Goal: Task Accomplishment & Management: Complete application form

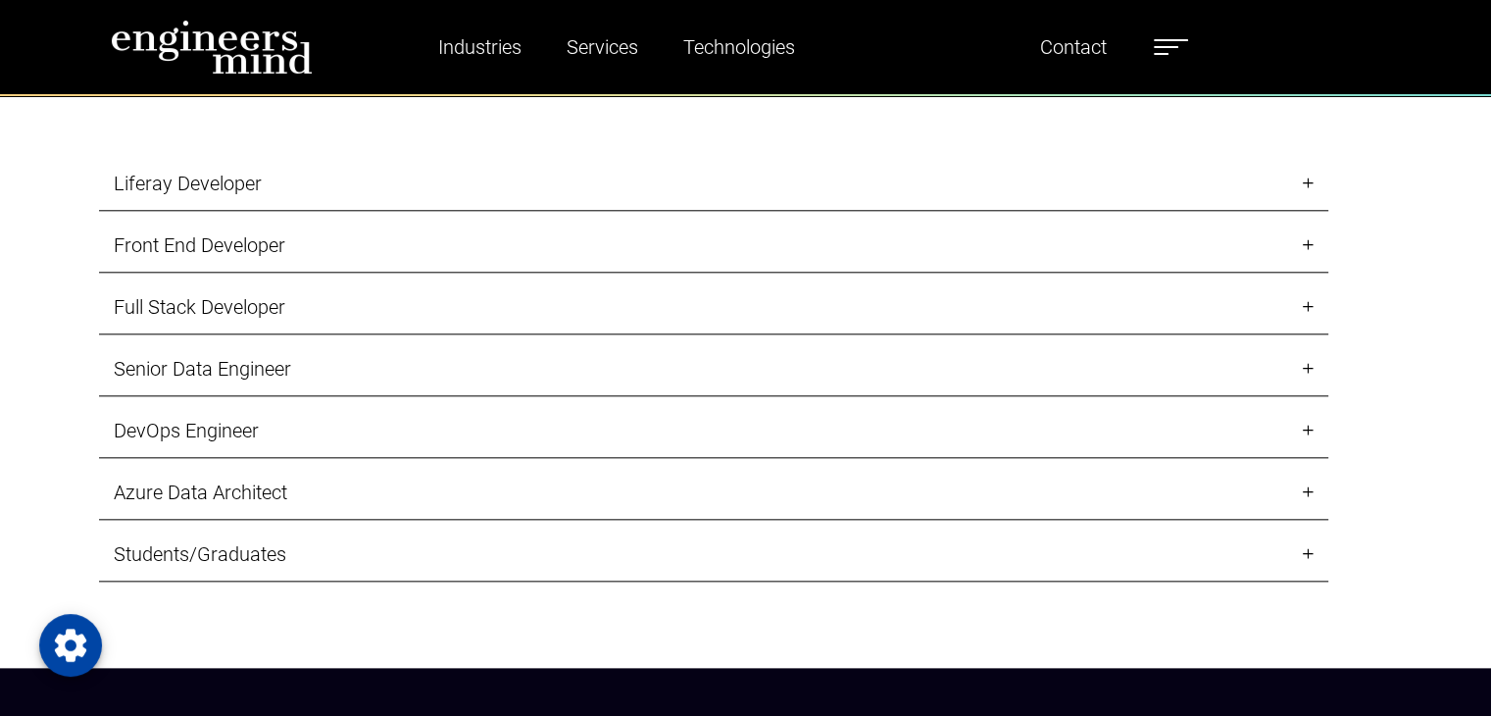
scroll to position [1987, 0]
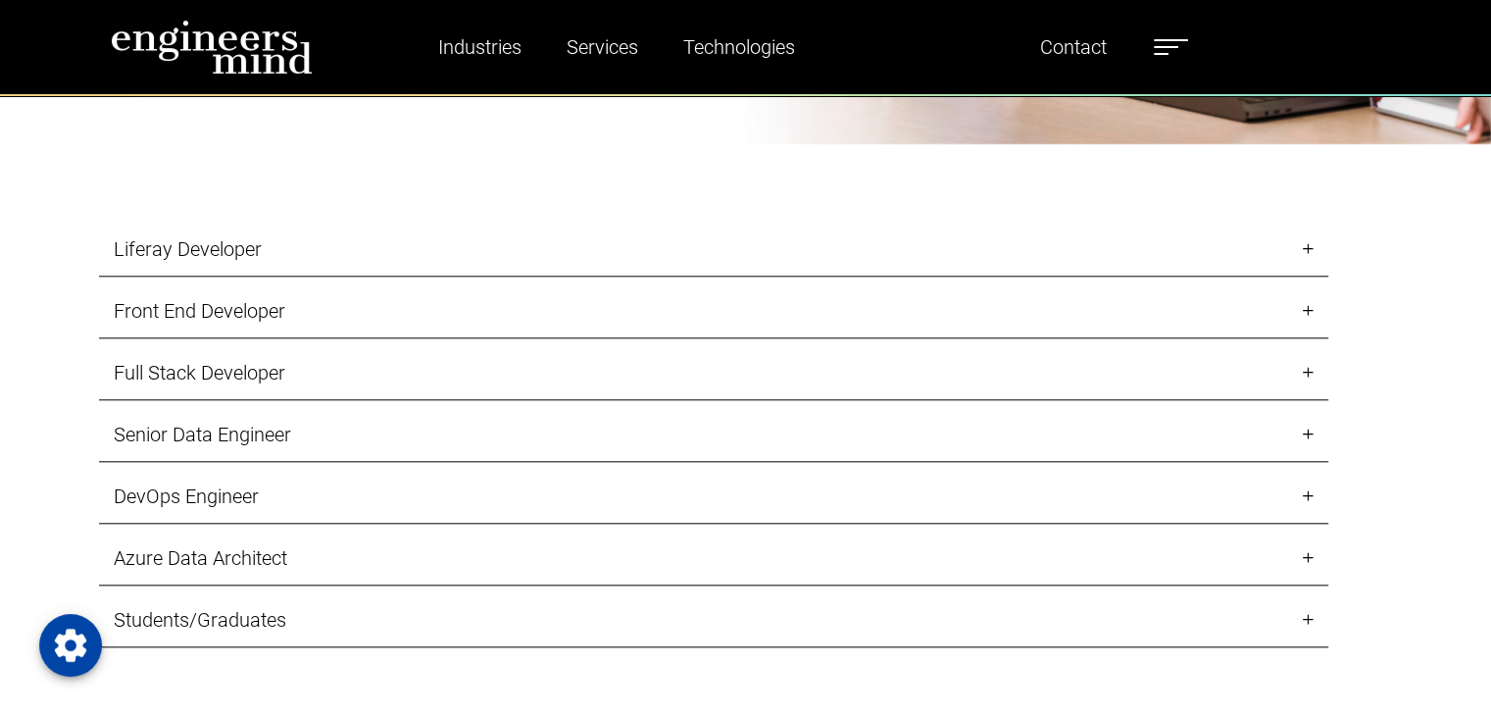
click at [226, 614] on link "Students/Graduates" at bounding box center [713, 620] width 1229 height 54
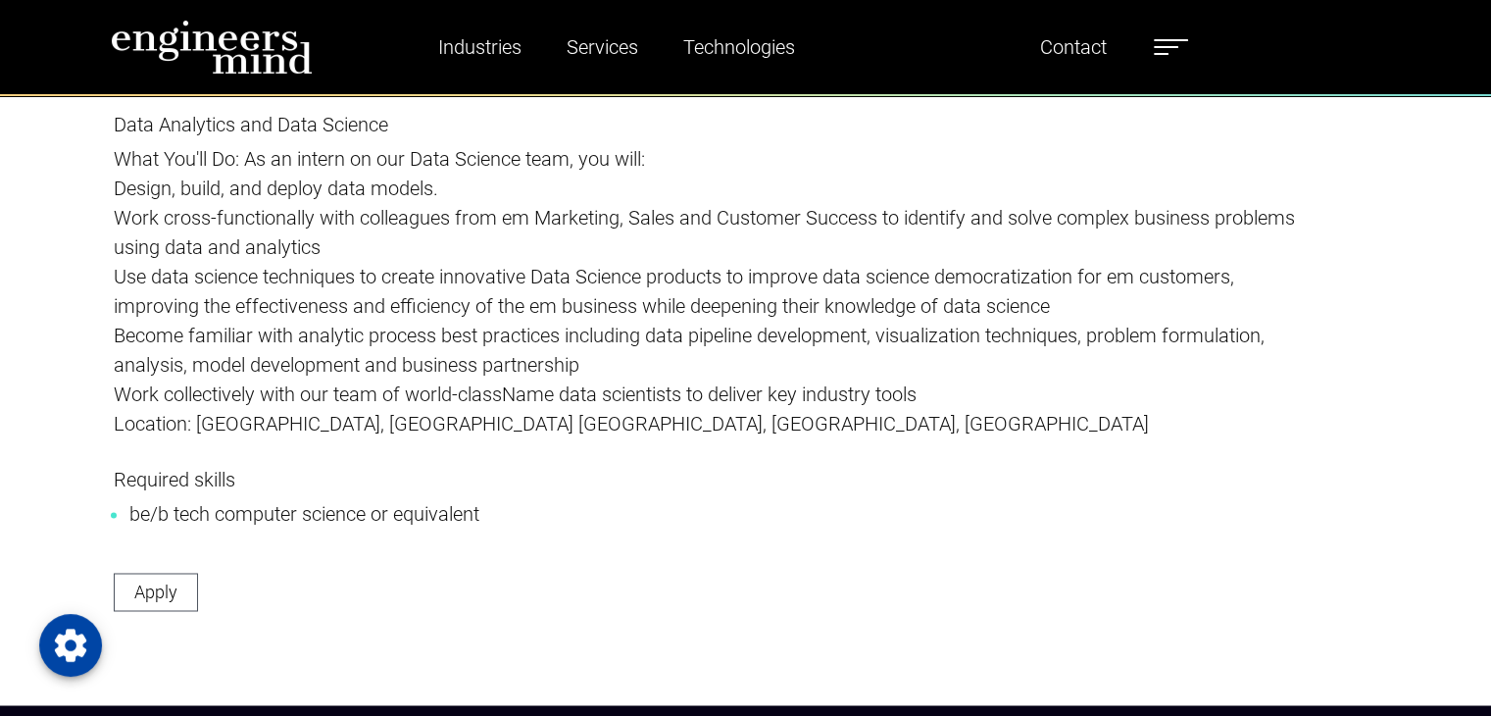
scroll to position [3093, 0]
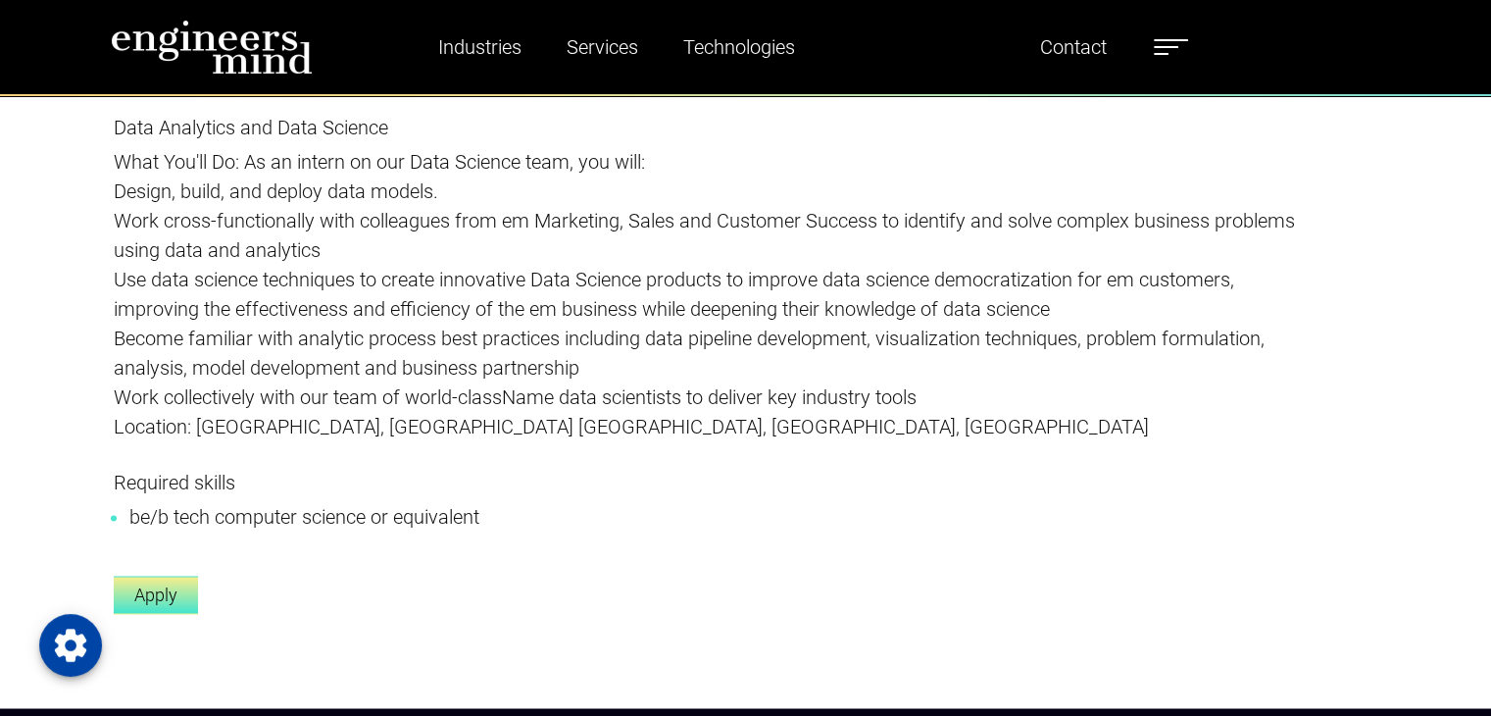
click at [161, 588] on link "Apply" at bounding box center [156, 594] width 84 height 38
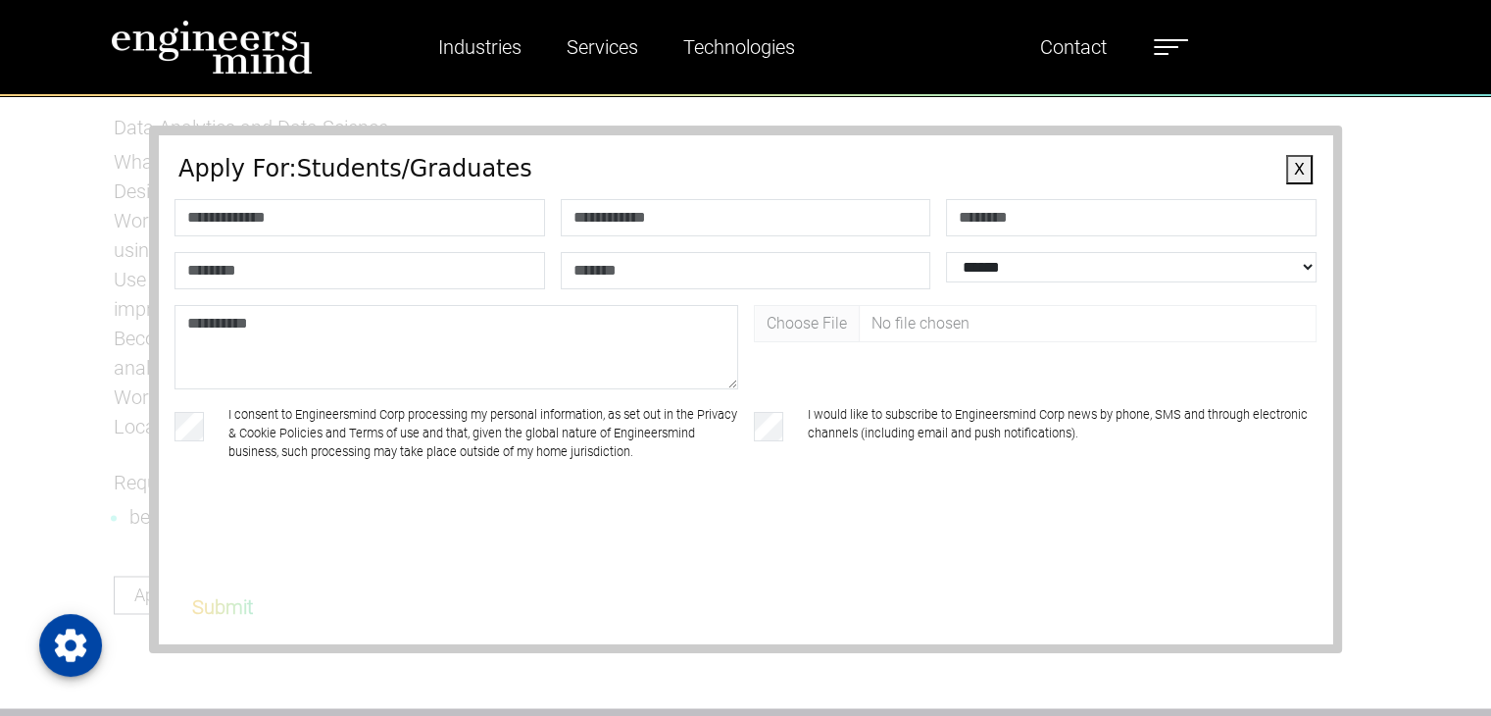
click at [49, 247] on div "**********" at bounding box center [745, 389] width 1491 height 653
click at [75, 644] on icon "Open Privacy Settings" at bounding box center [70, 644] width 39 height 39
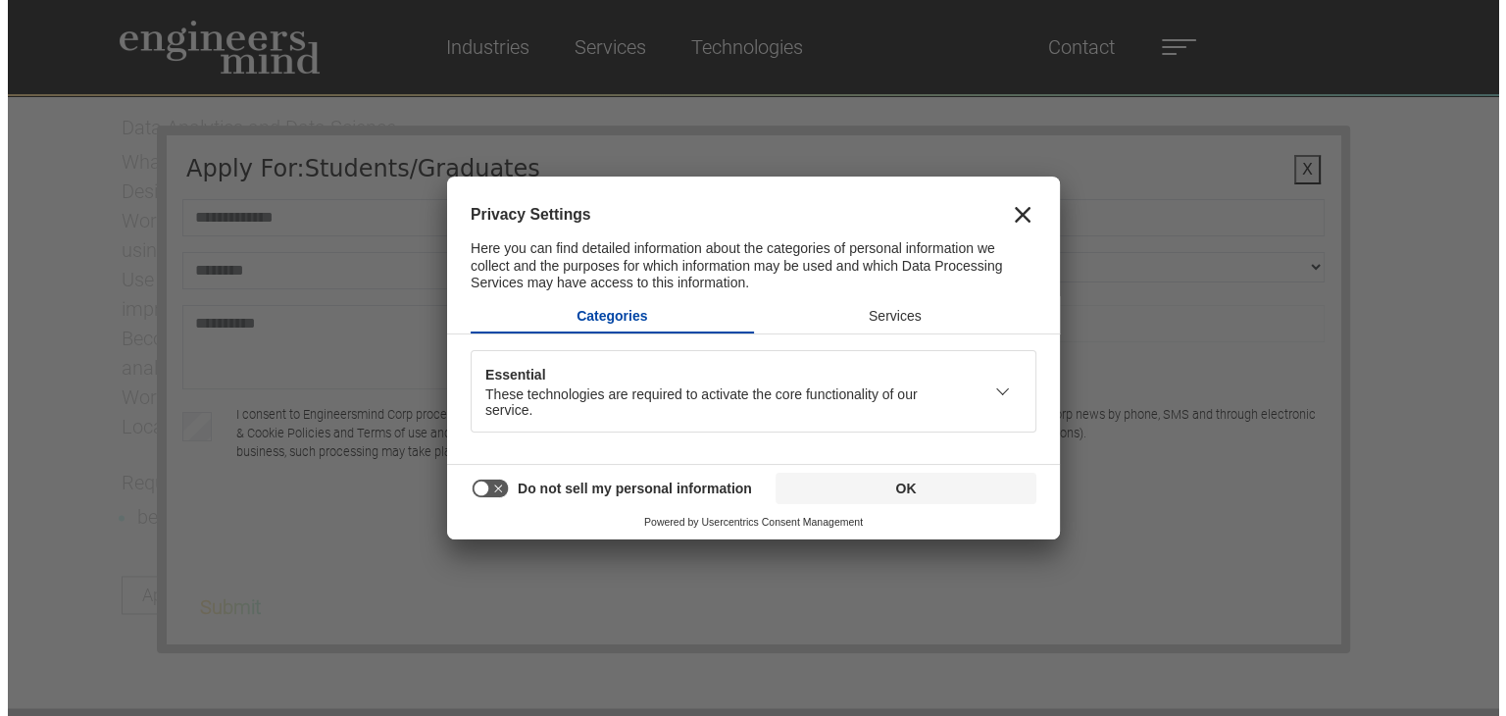
scroll to position [3100, 0]
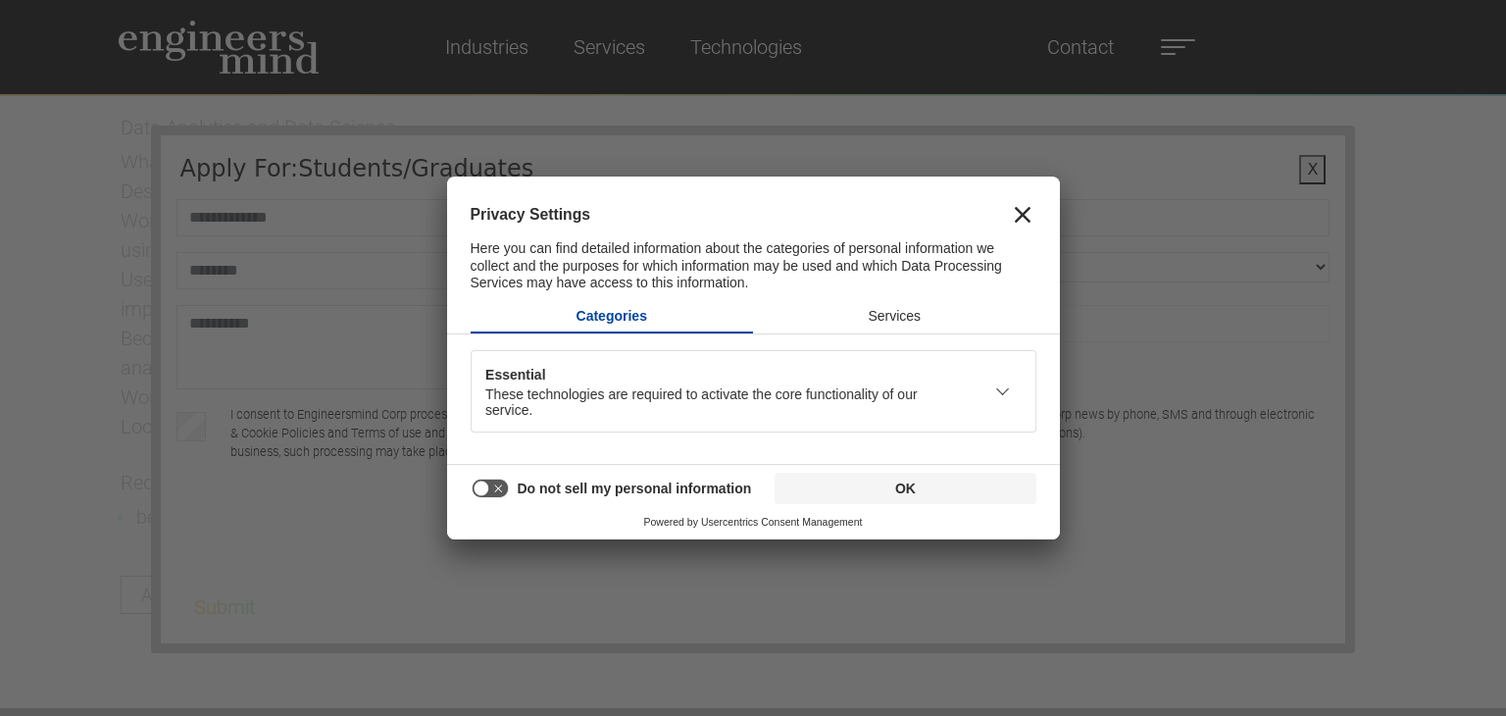
click at [1023, 212] on icon "Close" at bounding box center [1023, 215] width 16 height 16
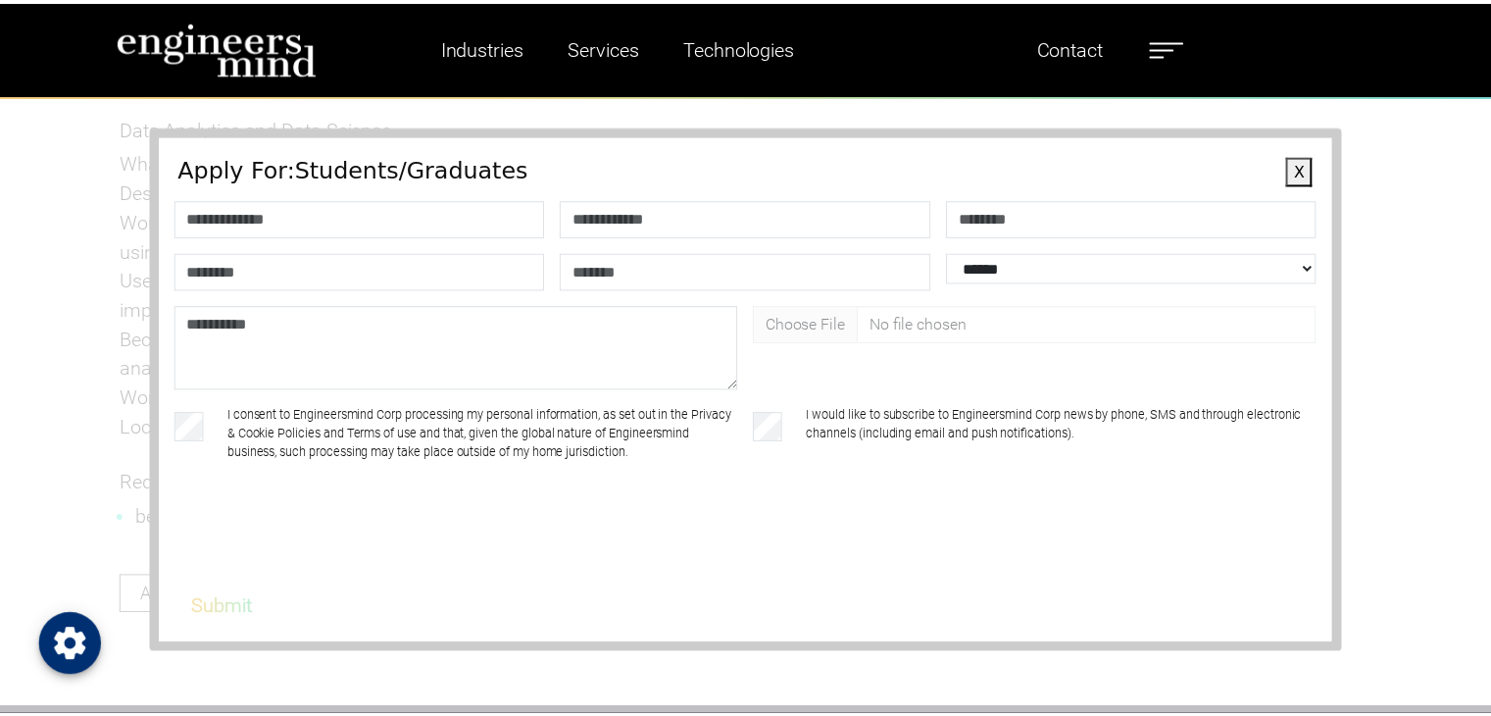
scroll to position [3093, 0]
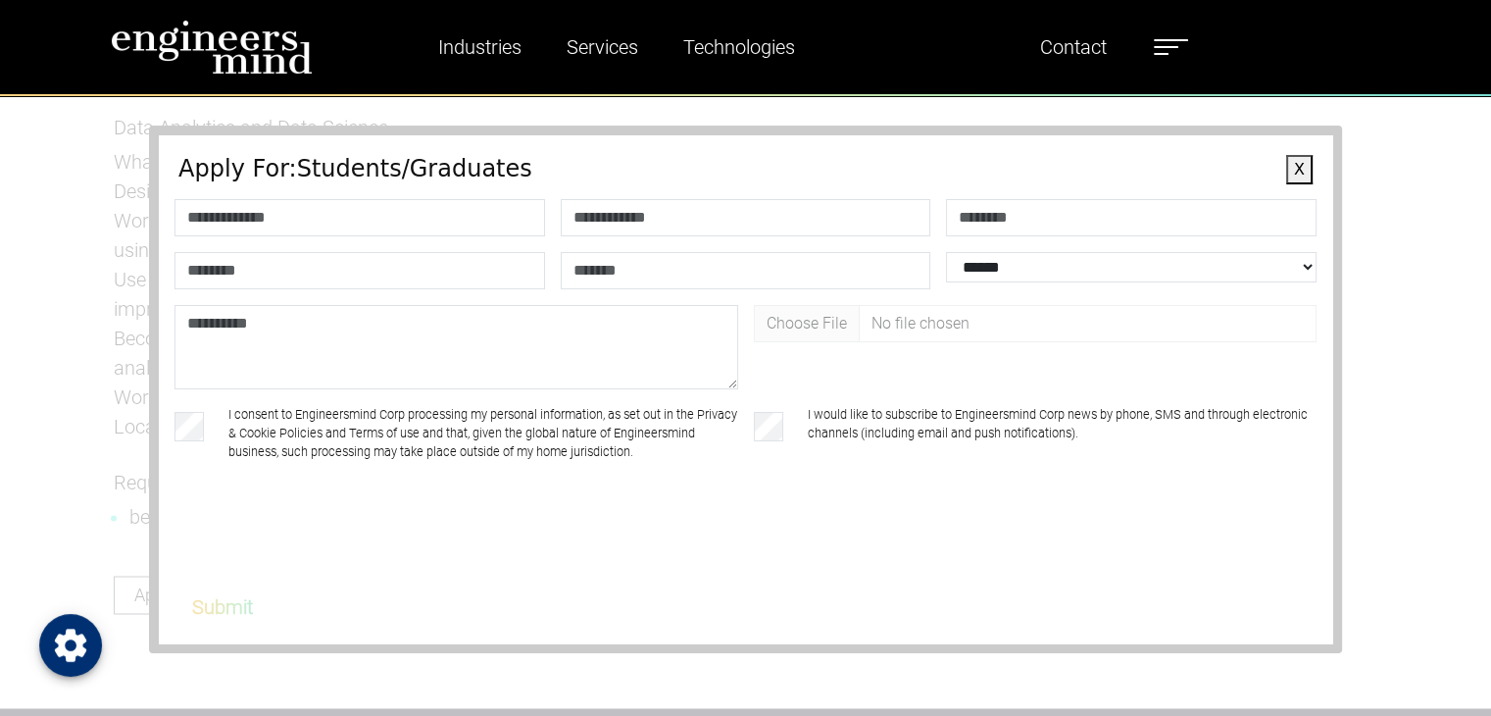
click at [1286, 159] on button "X" at bounding box center [1299, 169] width 26 height 29
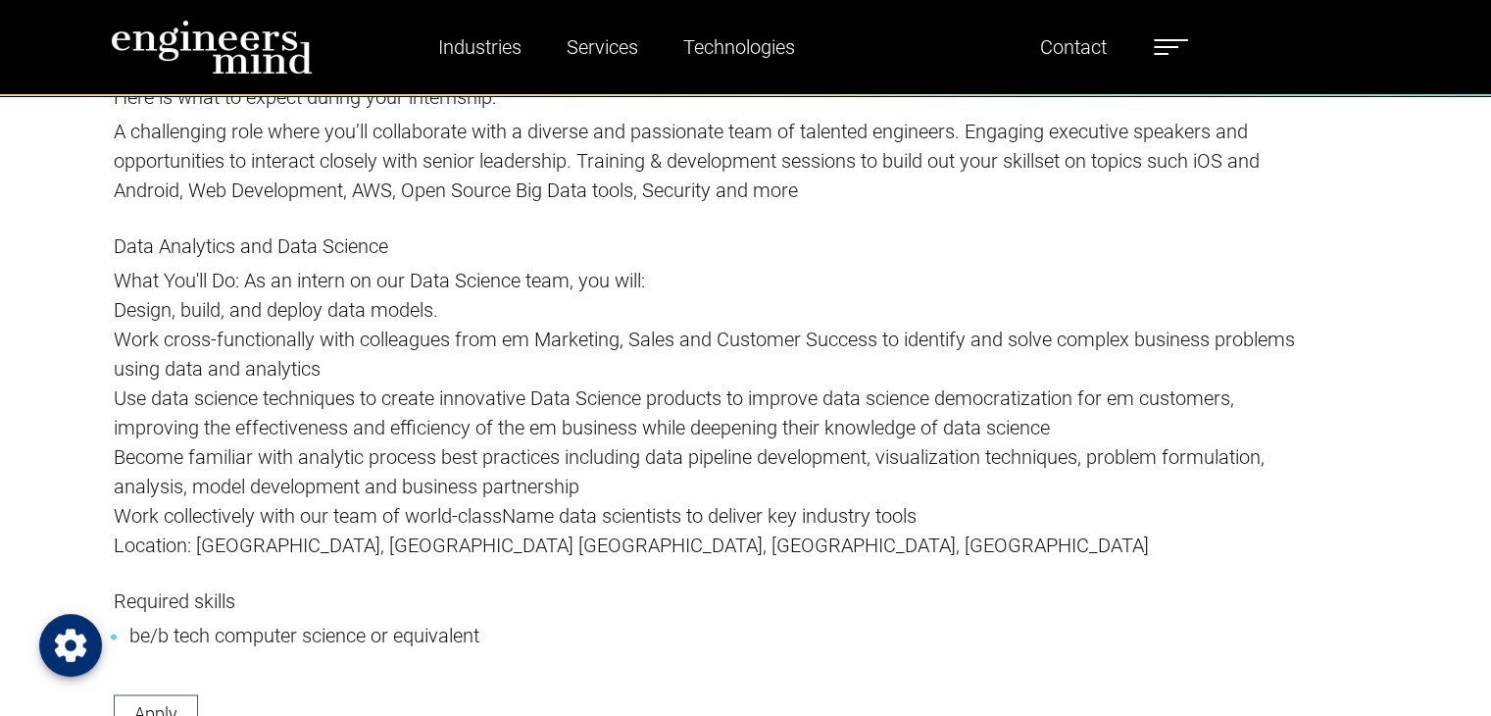
scroll to position [2975, 0]
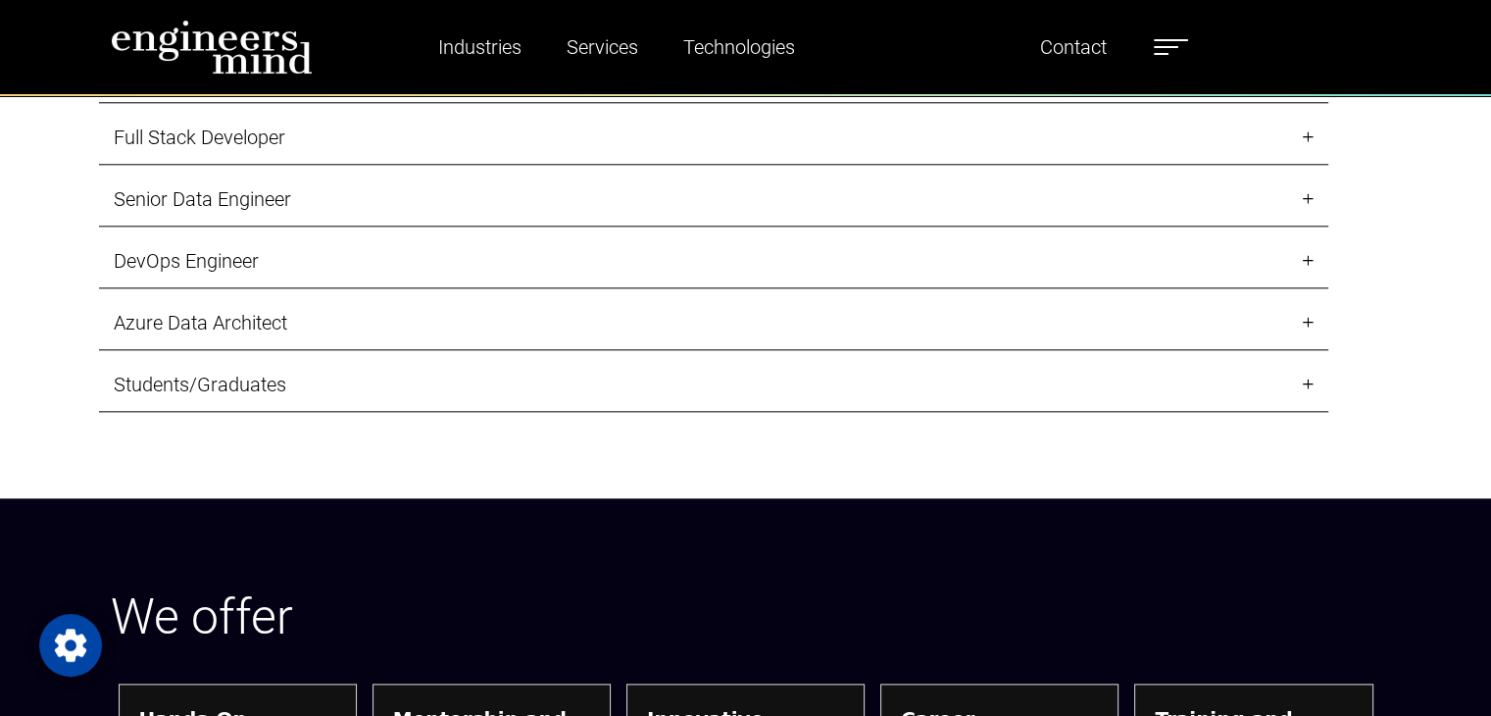
scroll to position [2225, 0]
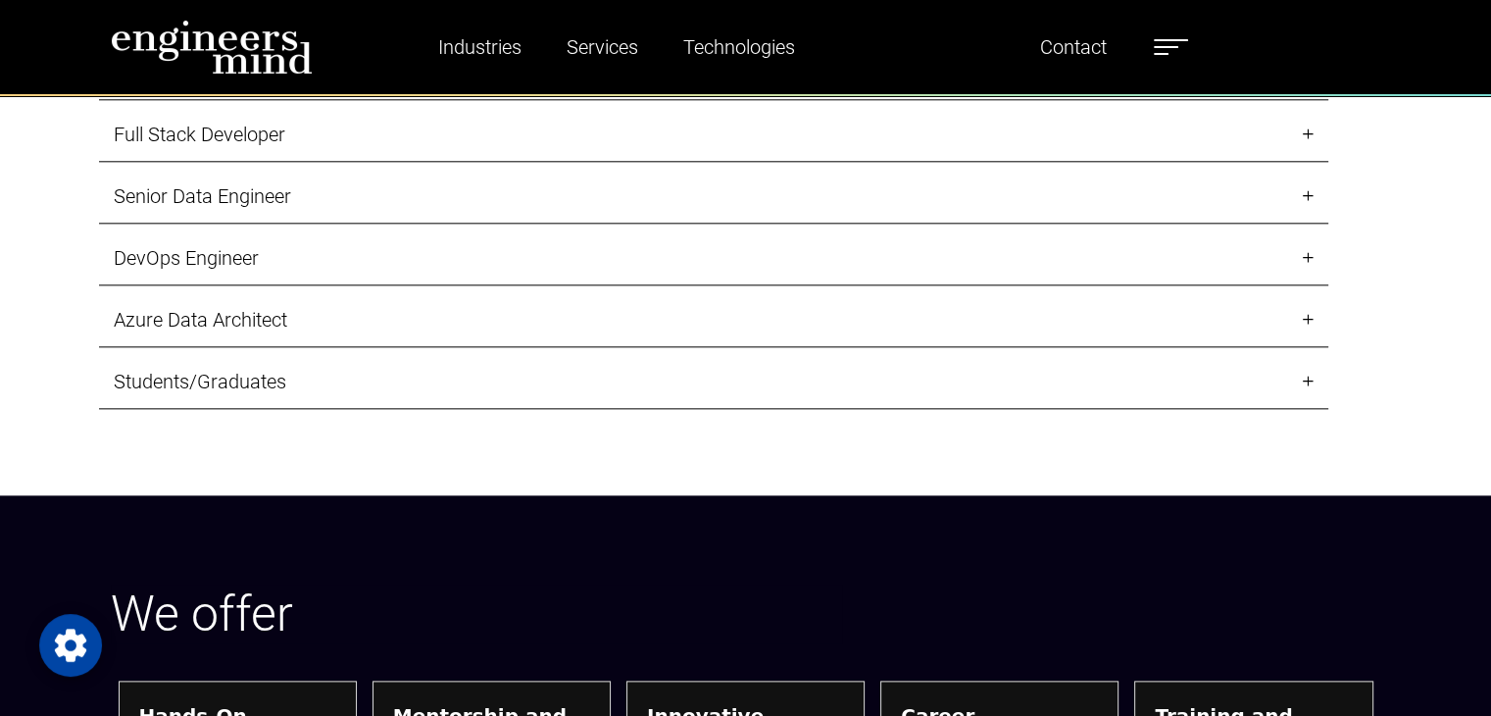
click at [623, 377] on link "Students/Graduates" at bounding box center [713, 382] width 1229 height 54
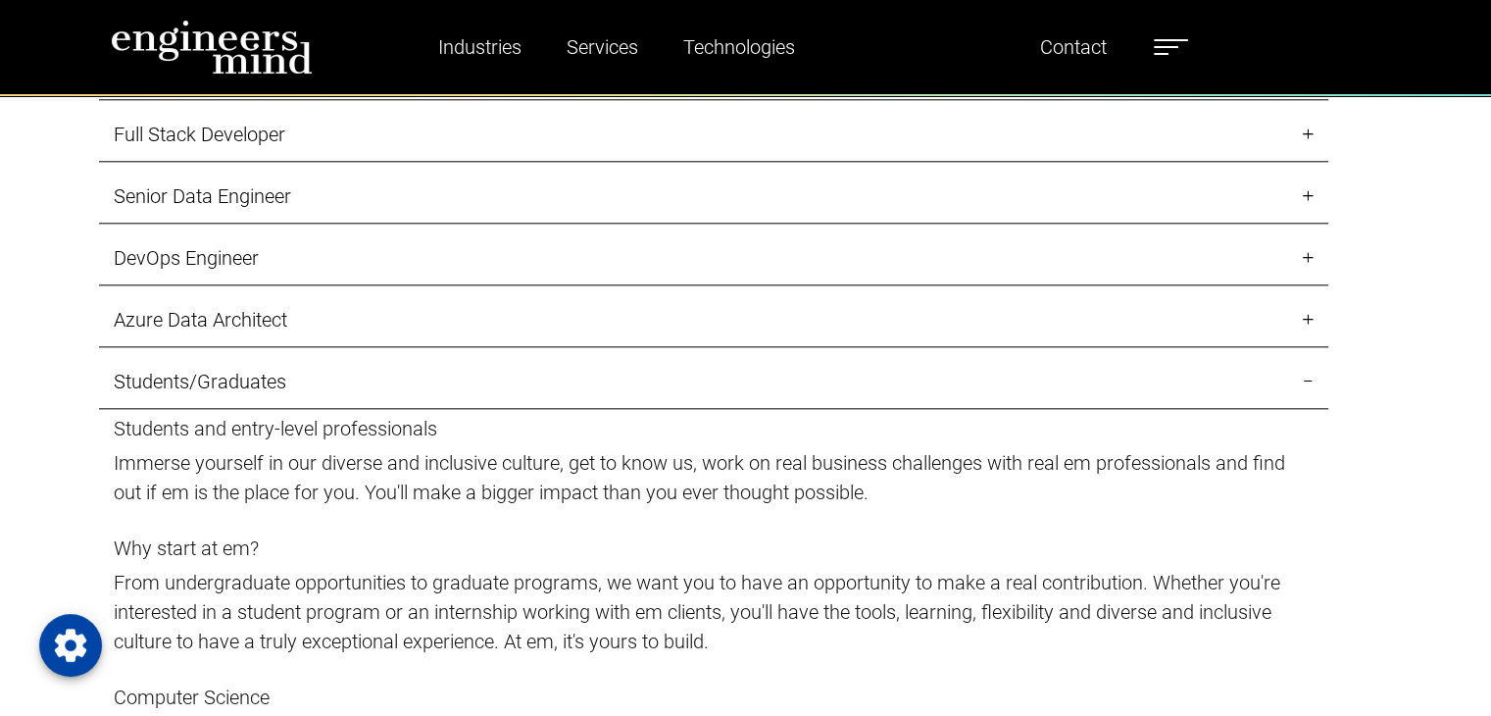
scroll to position [2224, 0]
